Goal: Information Seeking & Learning: Learn about a topic

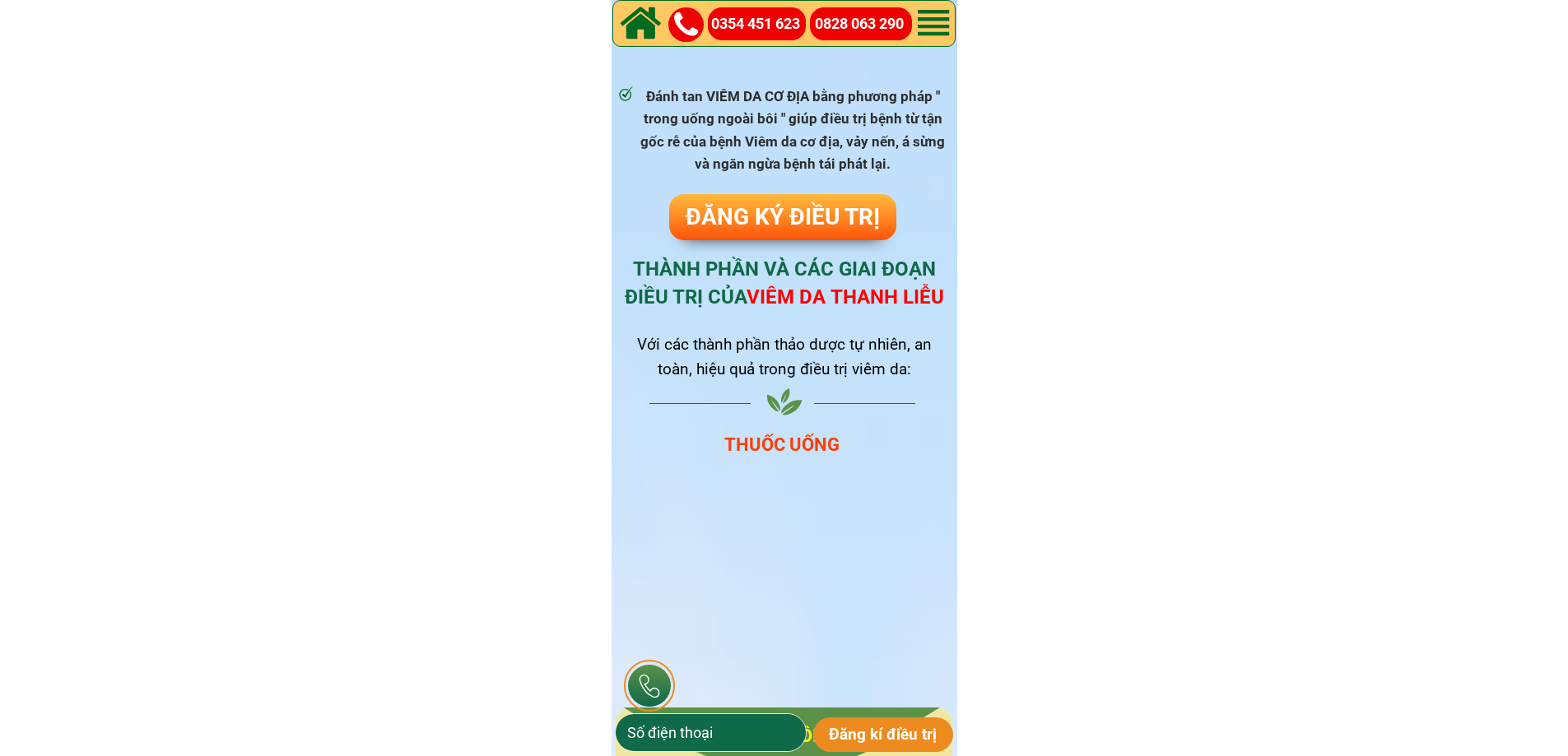
scroll to position [905, 0]
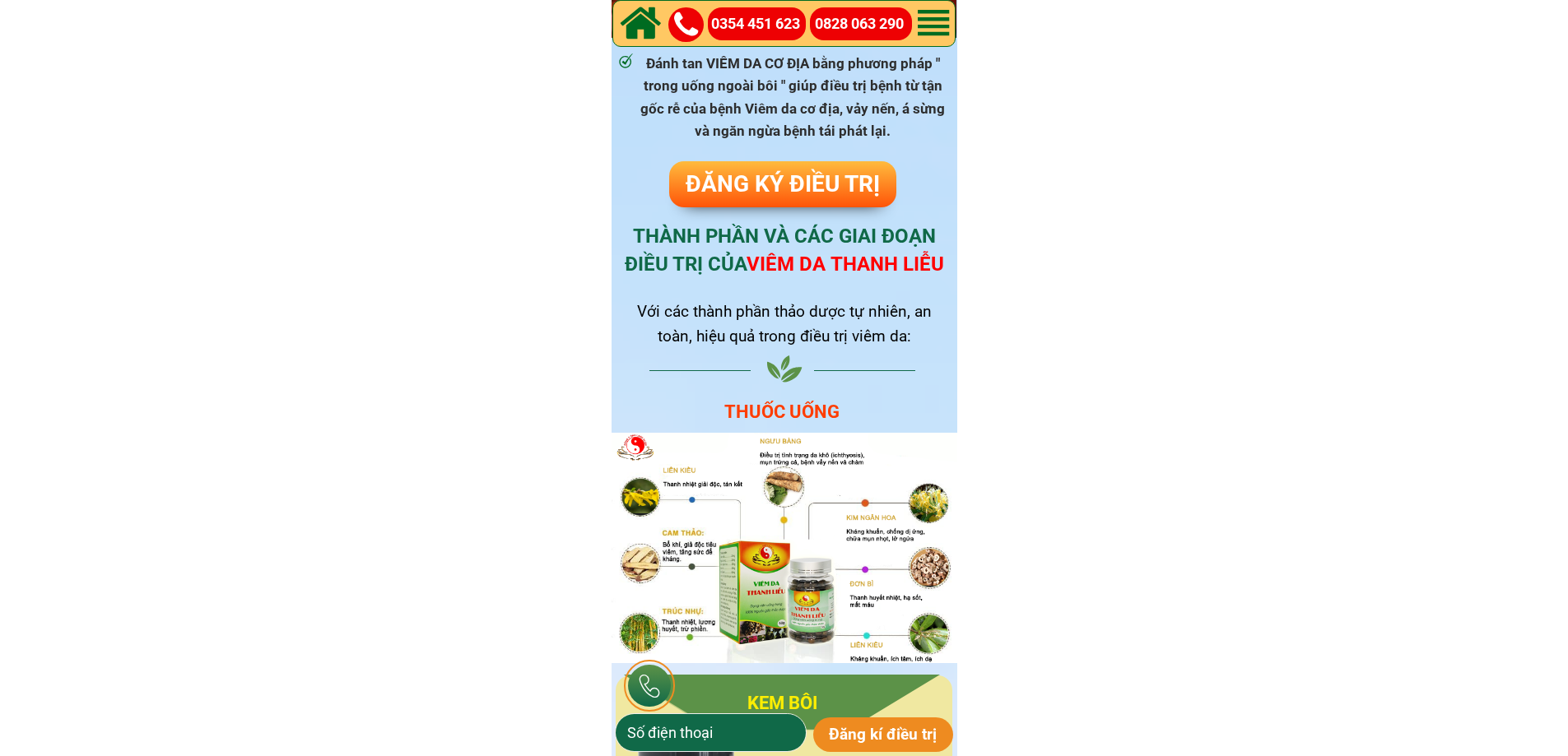
click at [807, 266] on span "VIÊM DA THANH LIỄU" at bounding box center [845, 264] width 198 height 23
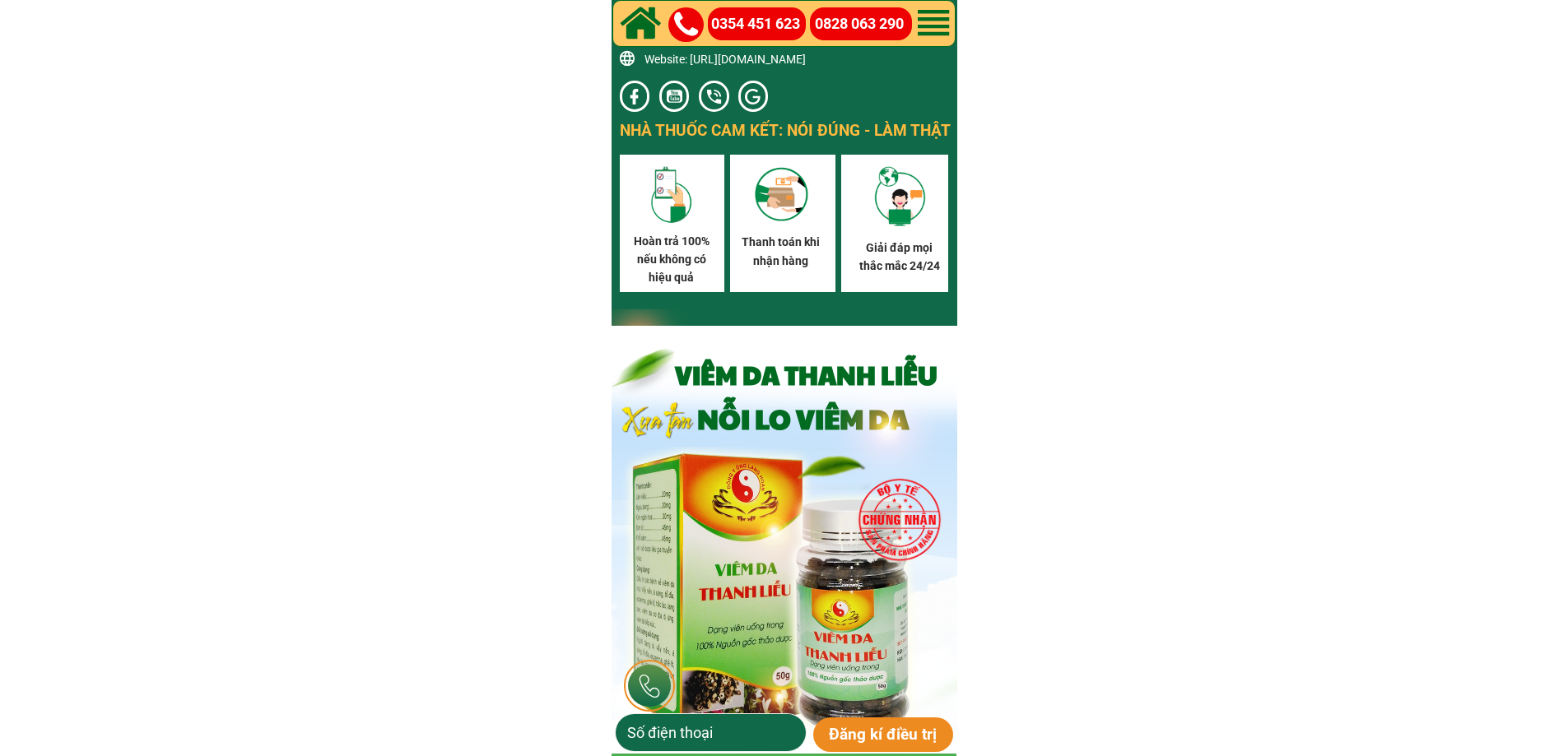
scroll to position [9427, 0]
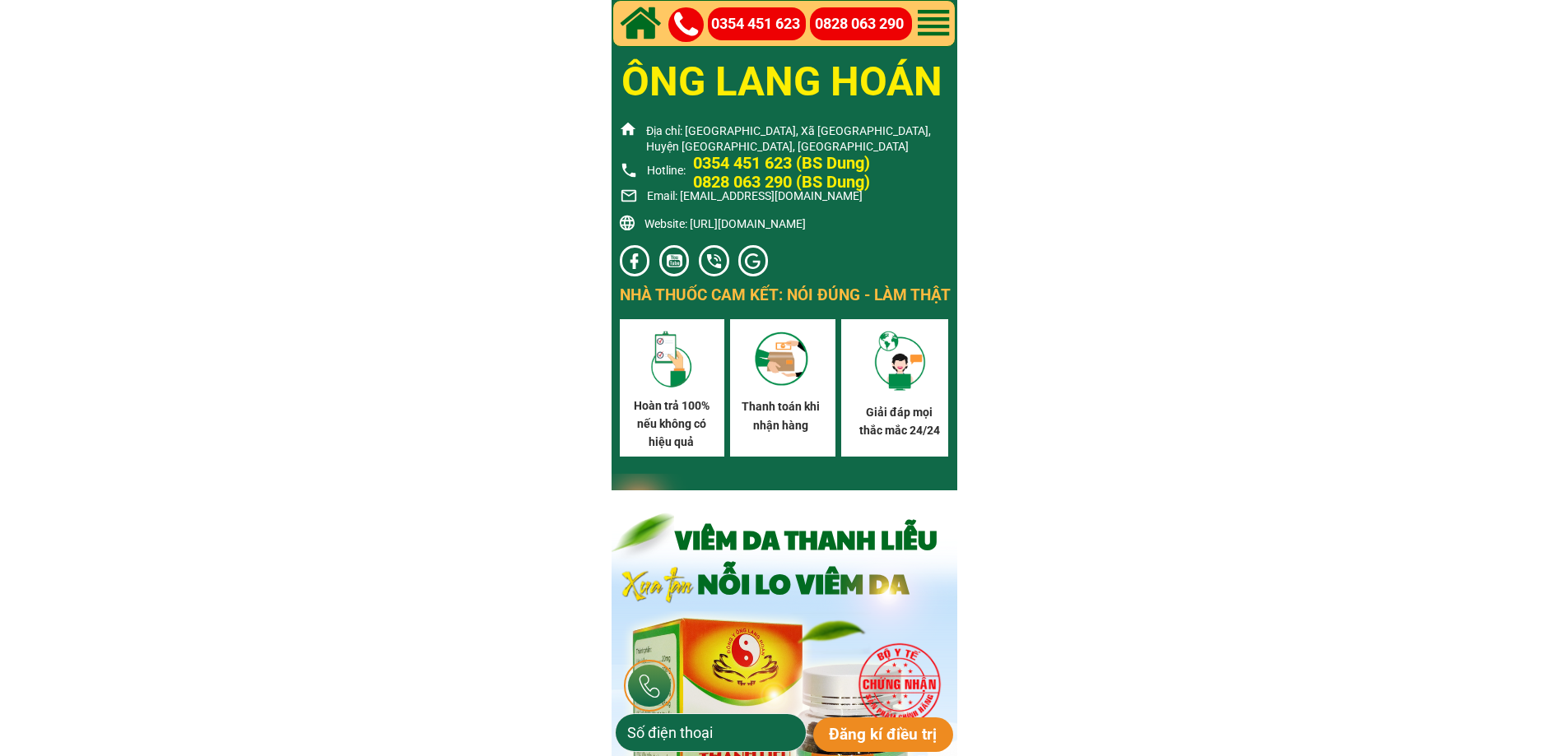
click at [635, 256] on link at bounding box center [634, 261] width 19 height 19
click at [711, 132] on p "Địa chỉ: [GEOGRAPHIC_DATA], Xã [GEOGRAPHIC_DATA], Huyện [GEOGRAPHIC_DATA], [GEO…" at bounding box center [798, 139] width 303 height 32
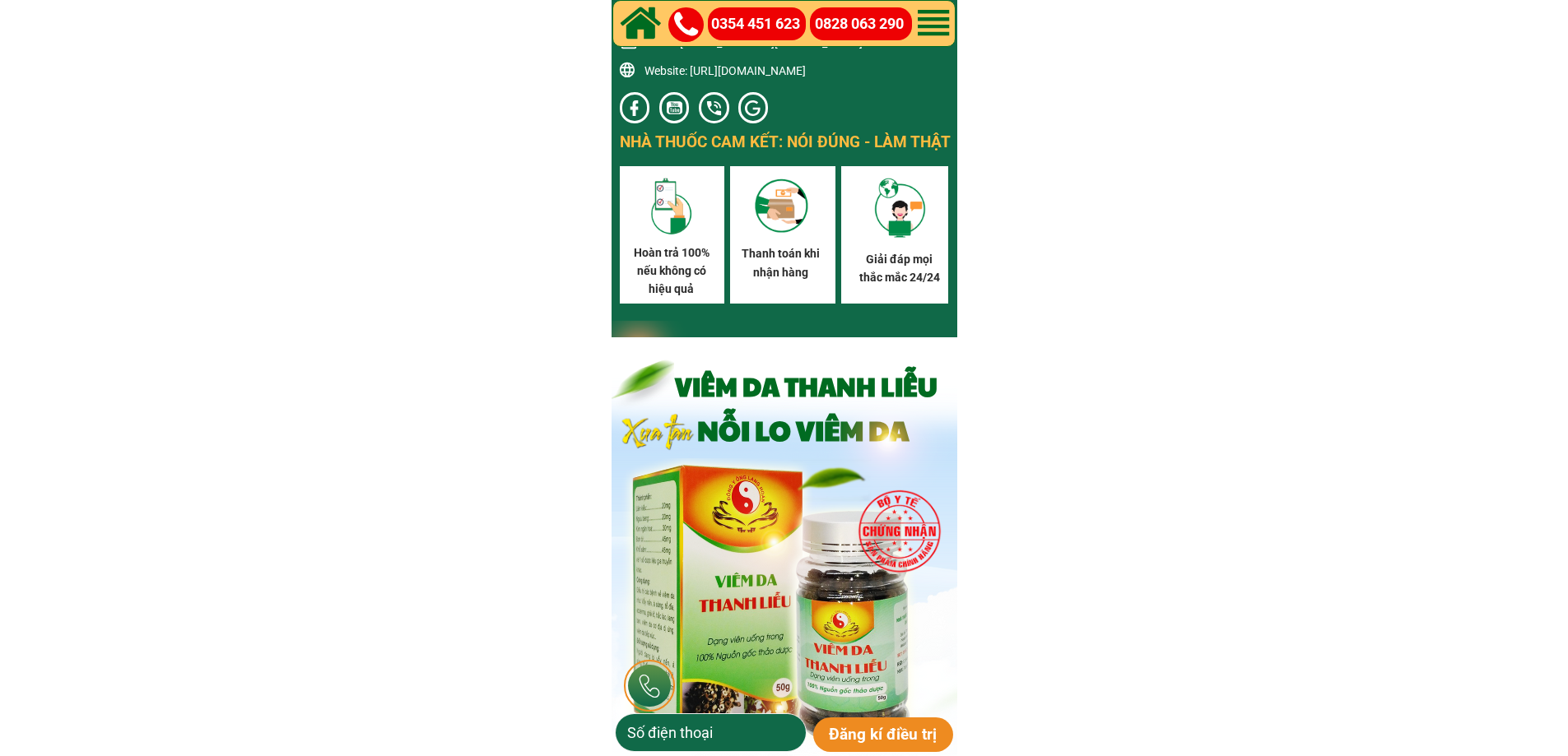
scroll to position [9344, 0]
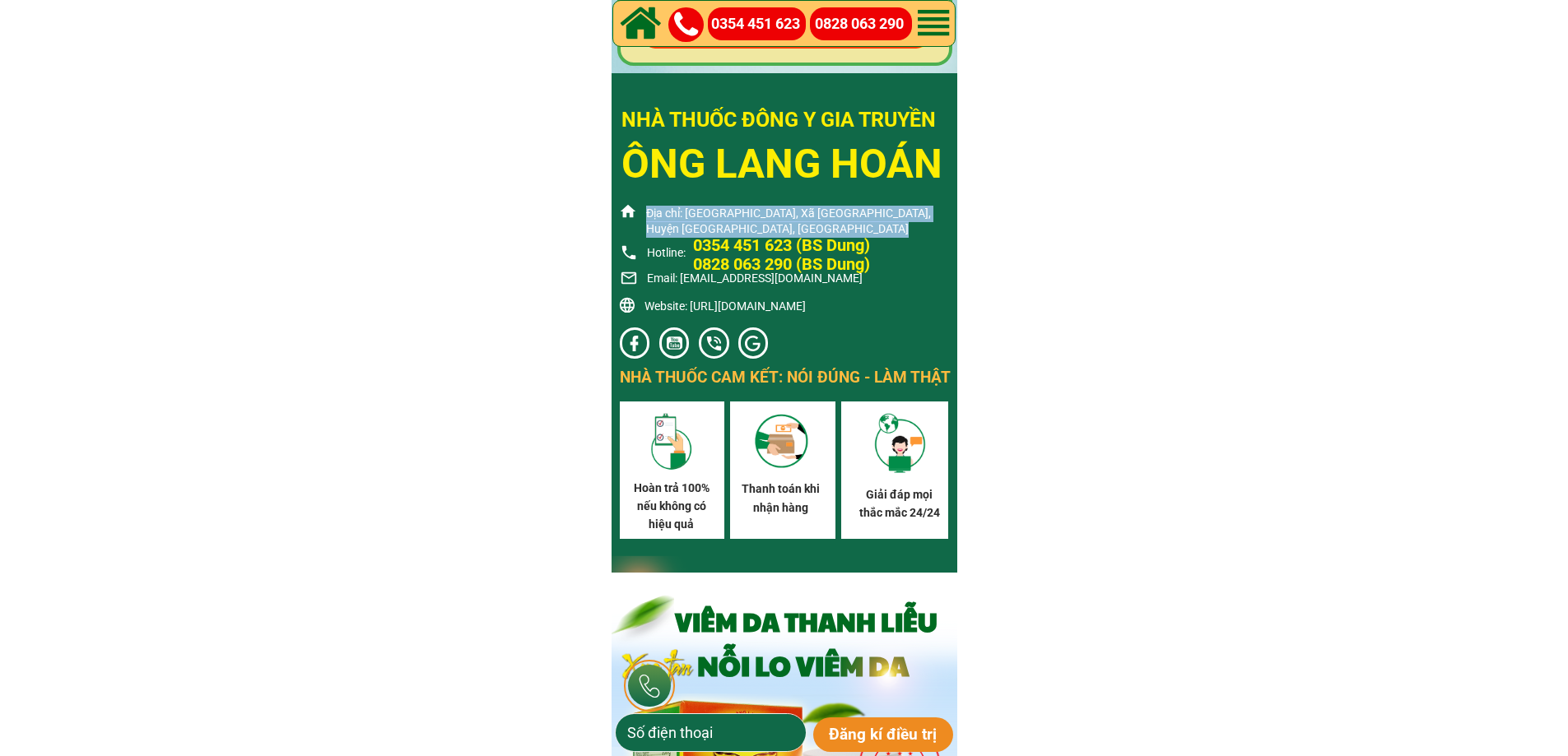
click at [683, 345] on div at bounding box center [674, 343] width 30 height 31
click at [716, 339] on link at bounding box center [713, 343] width 19 height 19
click at [753, 343] on div at bounding box center [752, 343] width 19 height 19
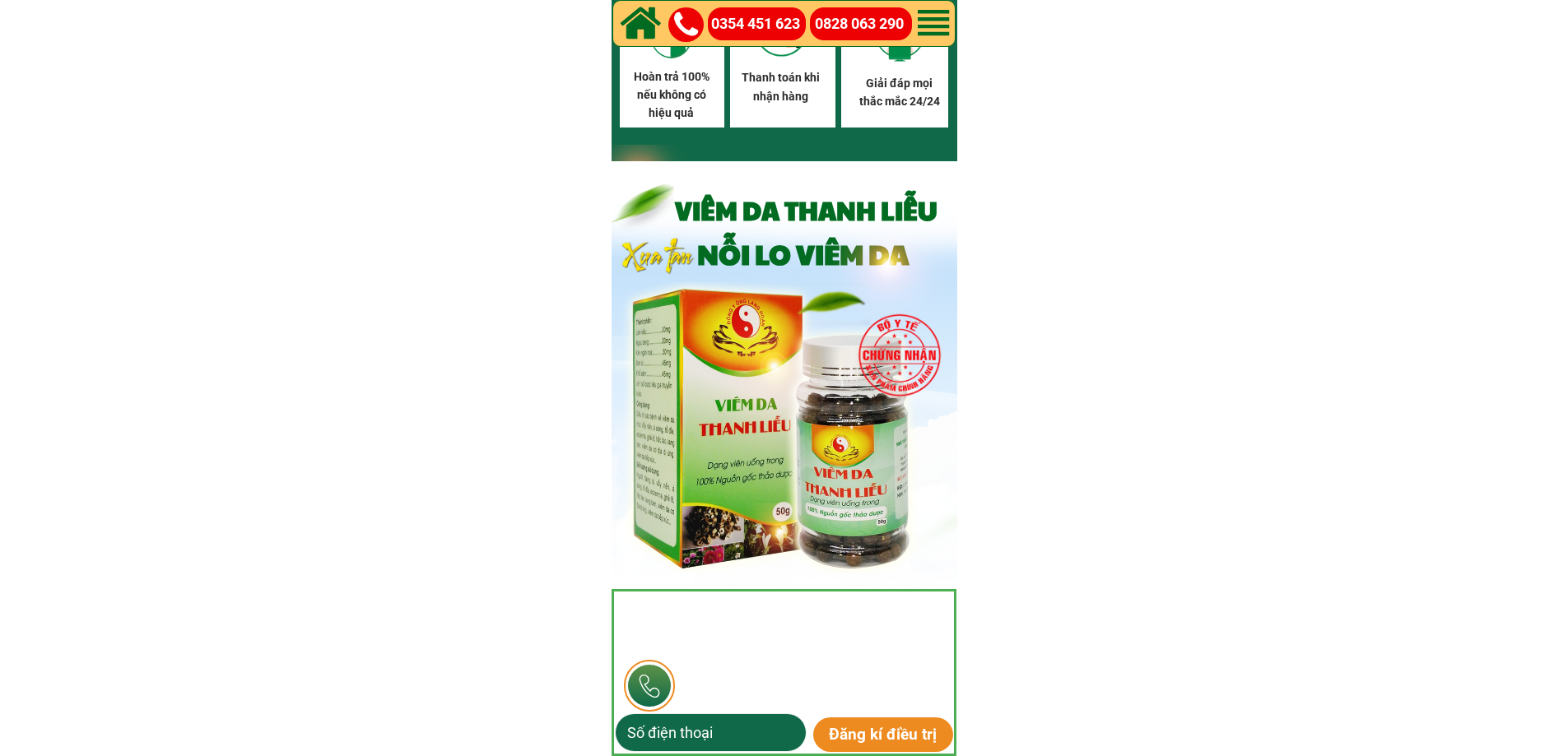
click at [694, 720] on input "tel" at bounding box center [711, 732] width 176 height 37
click at [695, 735] on input "tel" at bounding box center [711, 732] width 176 height 37
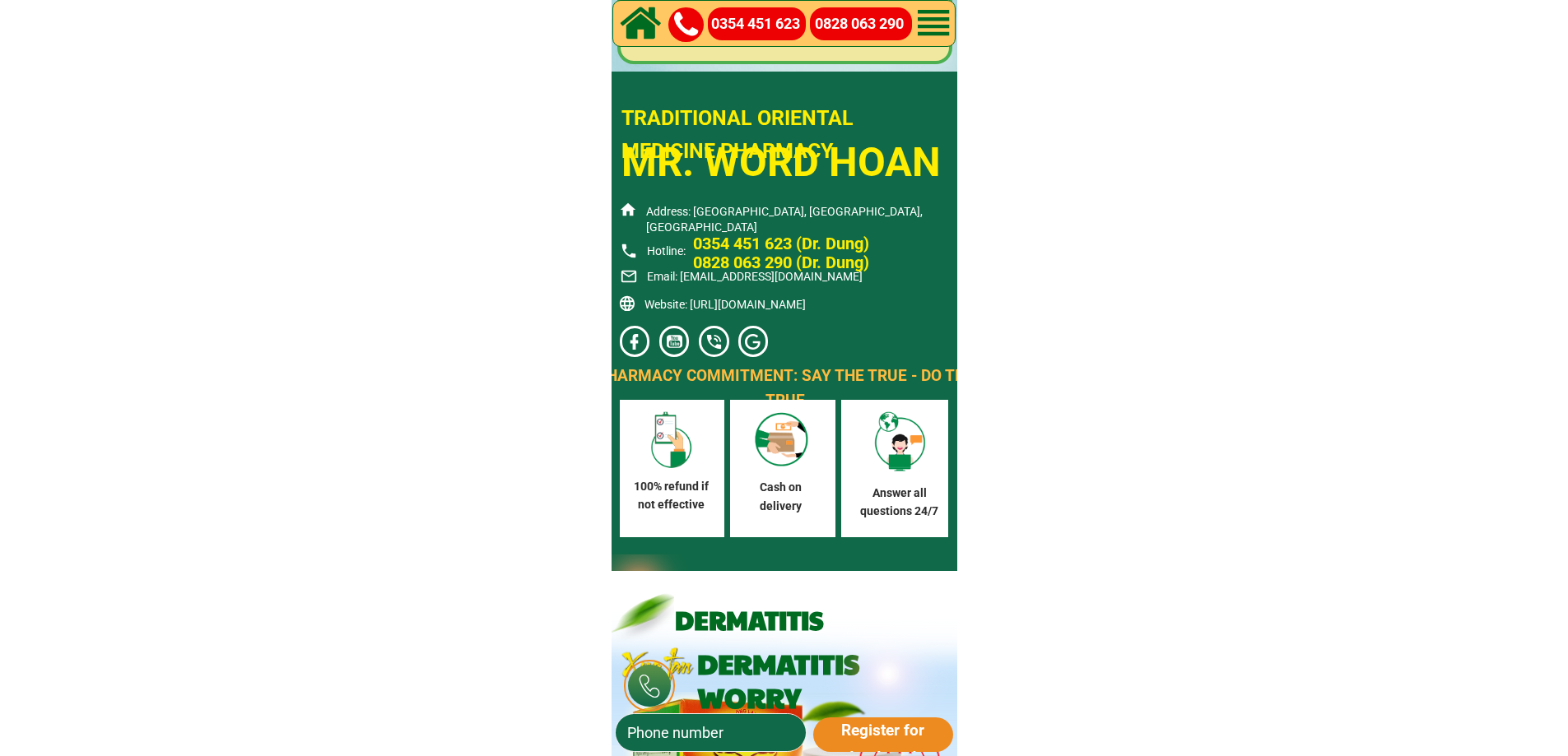
scroll to position [9344, 0]
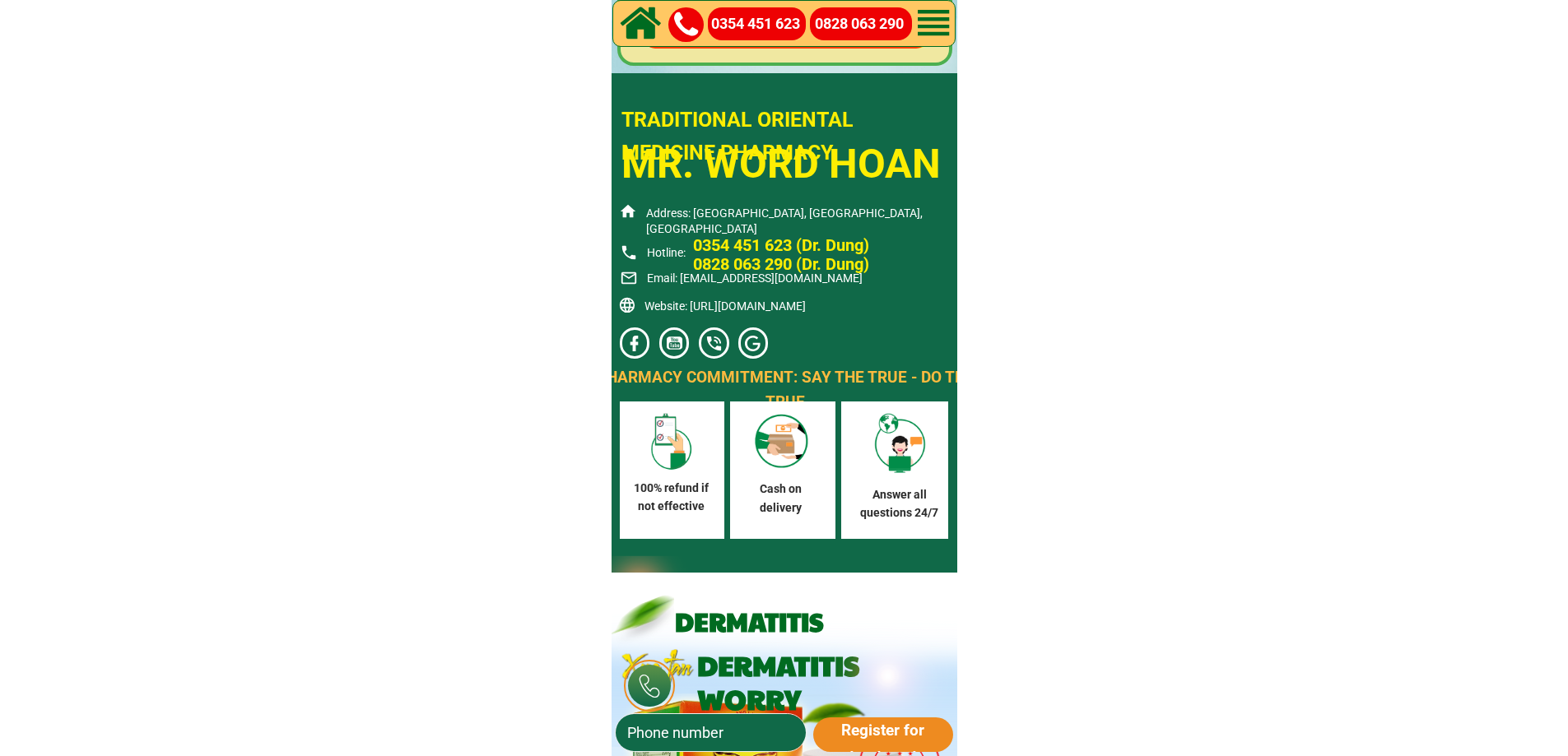
drag, startPoint x: 714, startPoint y: 343, endPoint x: 747, endPoint y: 342, distance: 33.0
click at [714, 343] on link at bounding box center [713, 343] width 19 height 19
click at [758, 341] on div at bounding box center [752, 343] width 19 height 19
click at [749, 343] on div at bounding box center [752, 343] width 19 height 19
drag, startPoint x: 753, startPoint y: 341, endPoint x: 714, endPoint y: 346, distance: 39.3
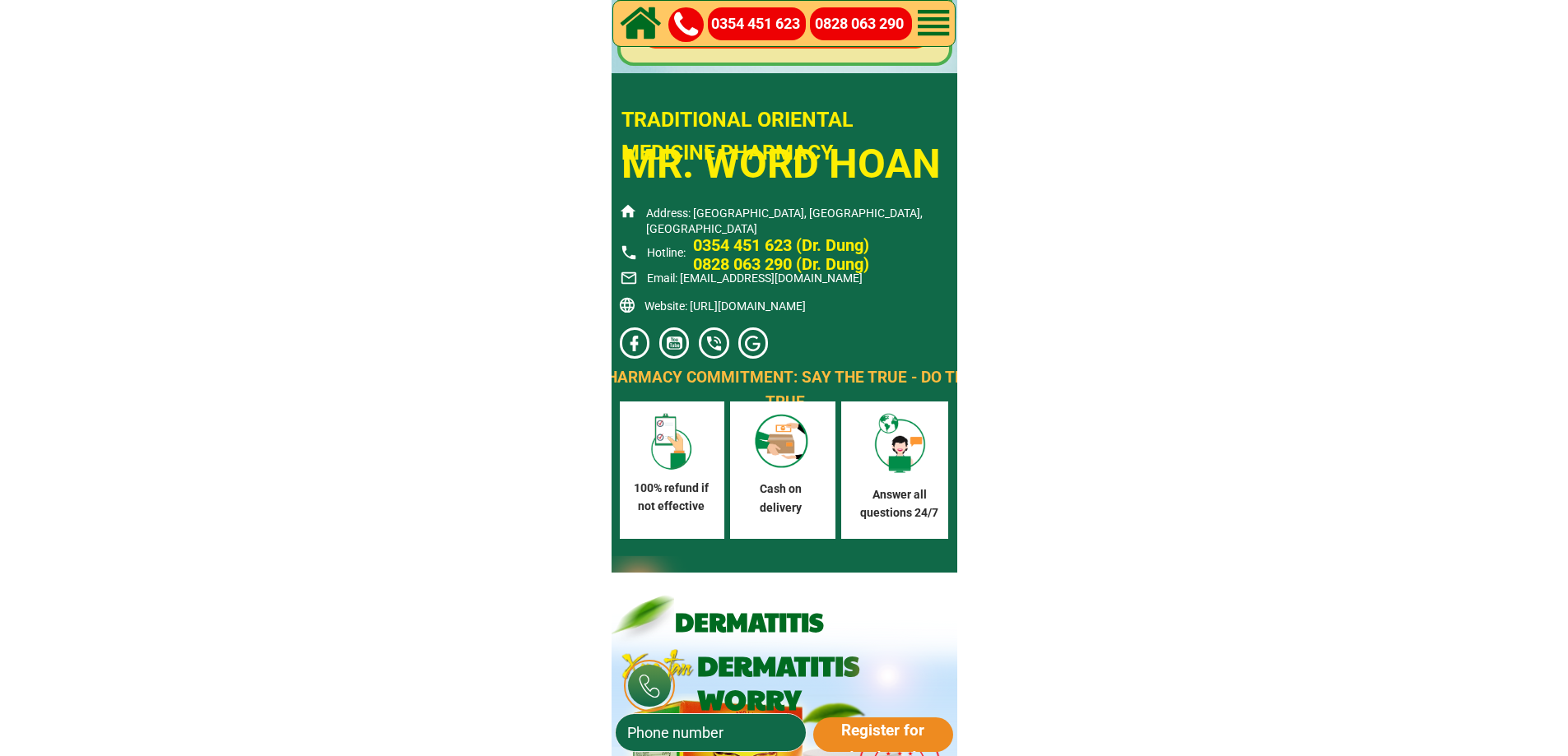
click at [754, 341] on div at bounding box center [752, 343] width 19 height 19
